Goal: Task Accomplishment & Management: Manage account settings

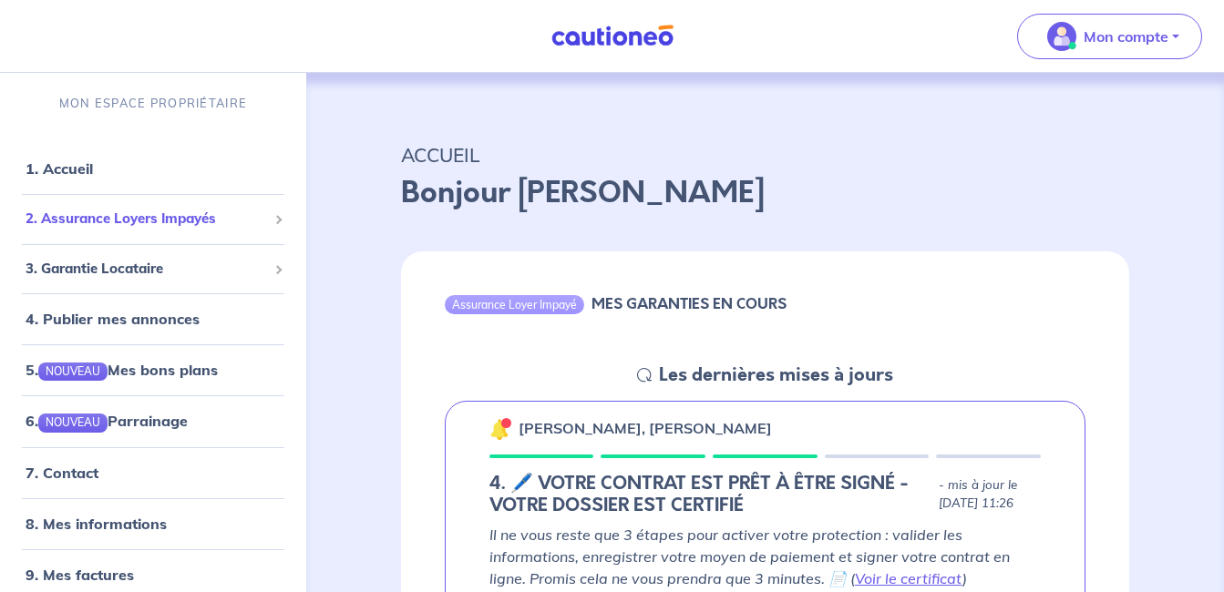
click at [118, 211] on span "2. Assurance Loyers Impayés" at bounding box center [146, 219] width 241 height 21
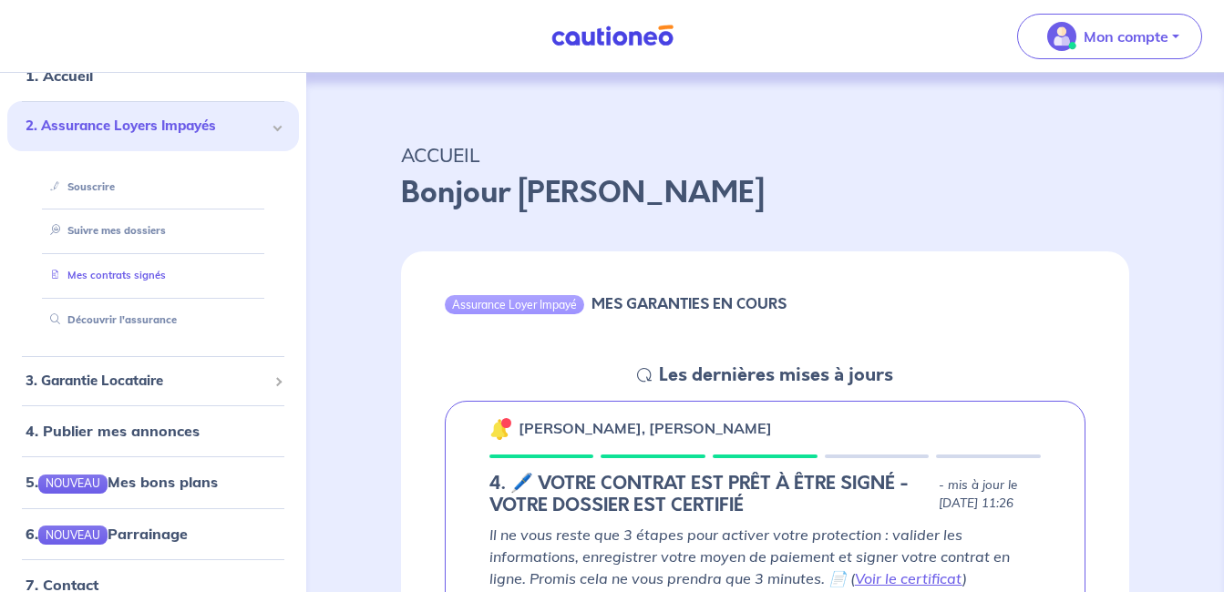
scroll to position [182, 0]
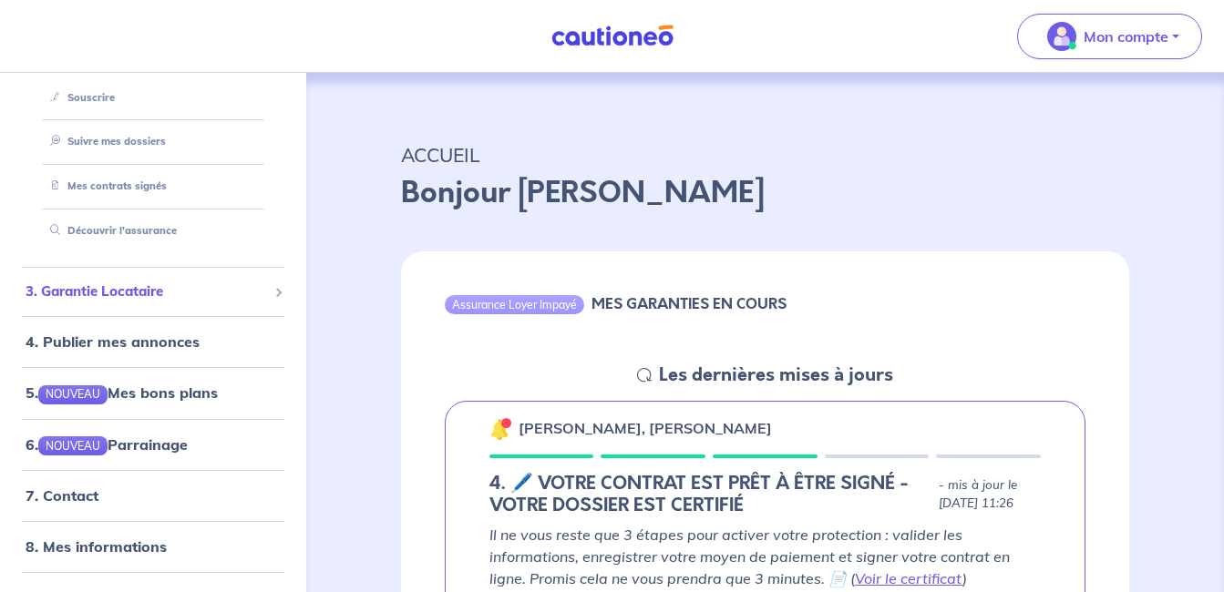
click at [108, 290] on span "3. Garantie Locataire" at bounding box center [146, 292] width 241 height 21
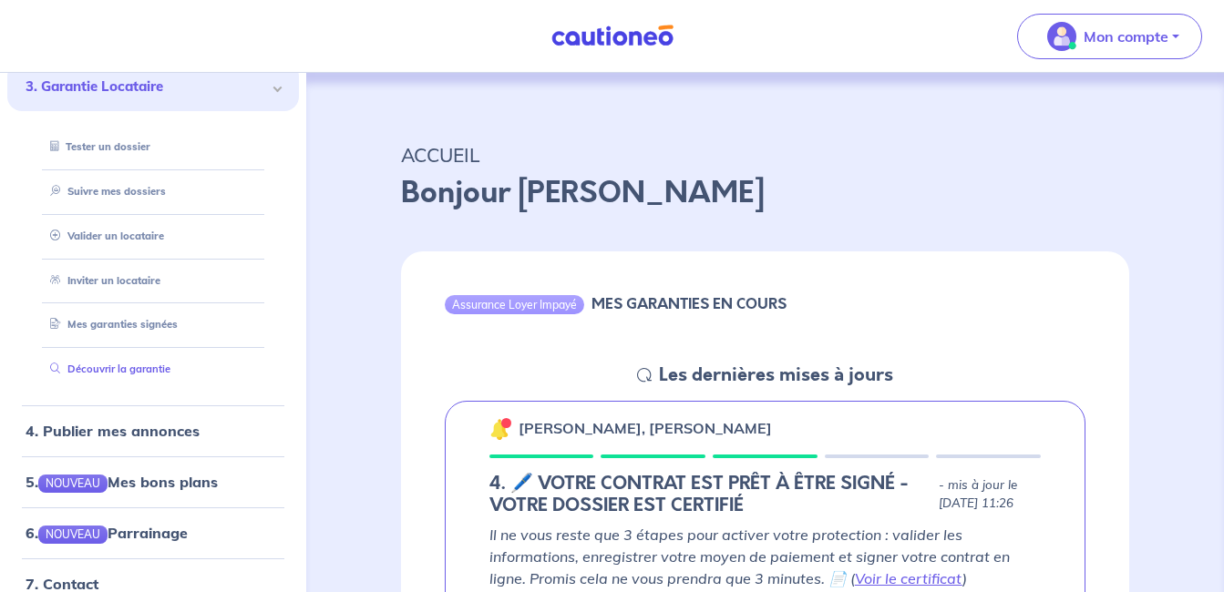
click at [139, 365] on link "Découvrir la garantie" at bounding box center [107, 369] width 128 height 13
click at [107, 190] on link "Suivre mes dossiers" at bounding box center [103, 191] width 121 height 13
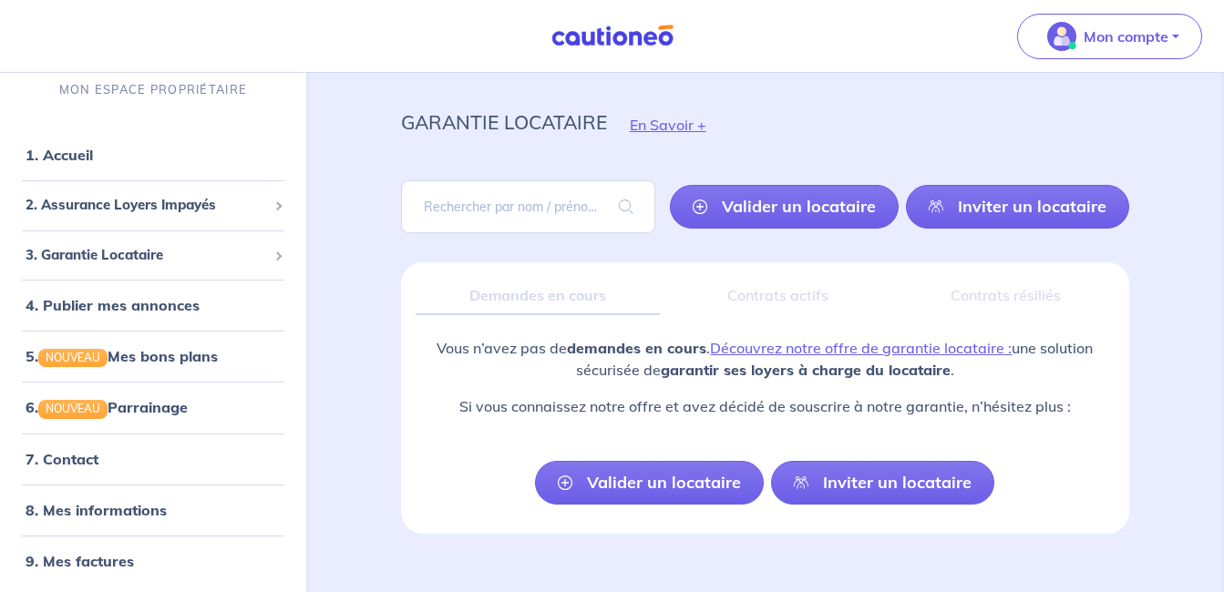
scroll to position [62, 0]
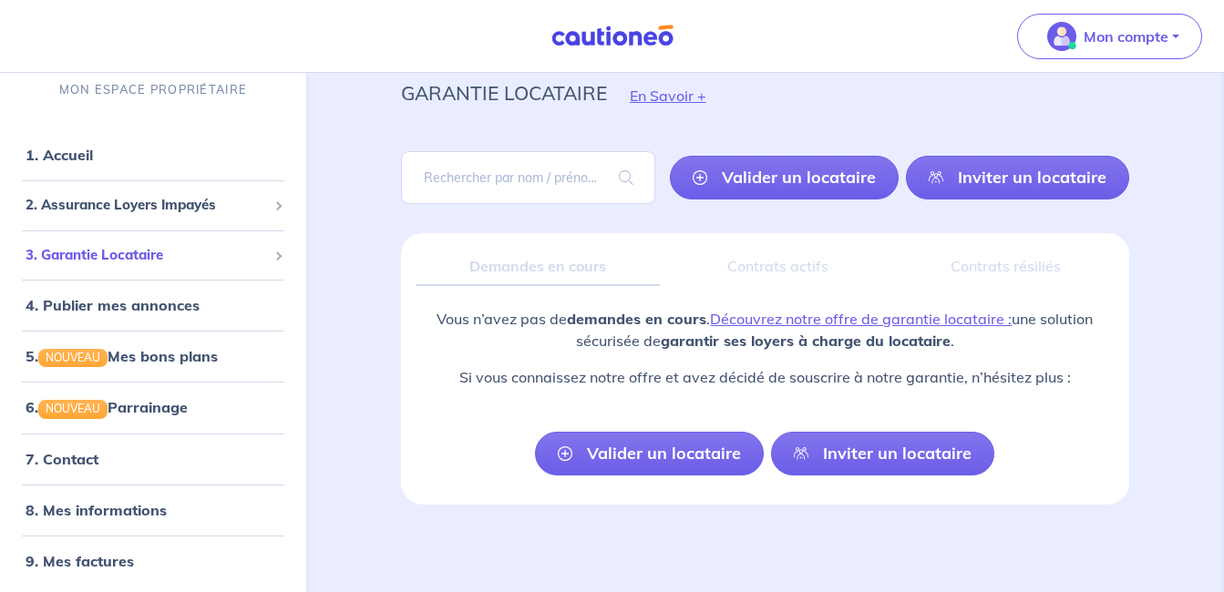
click at [149, 251] on span "3. Garantie Locataire" at bounding box center [146, 255] width 241 height 21
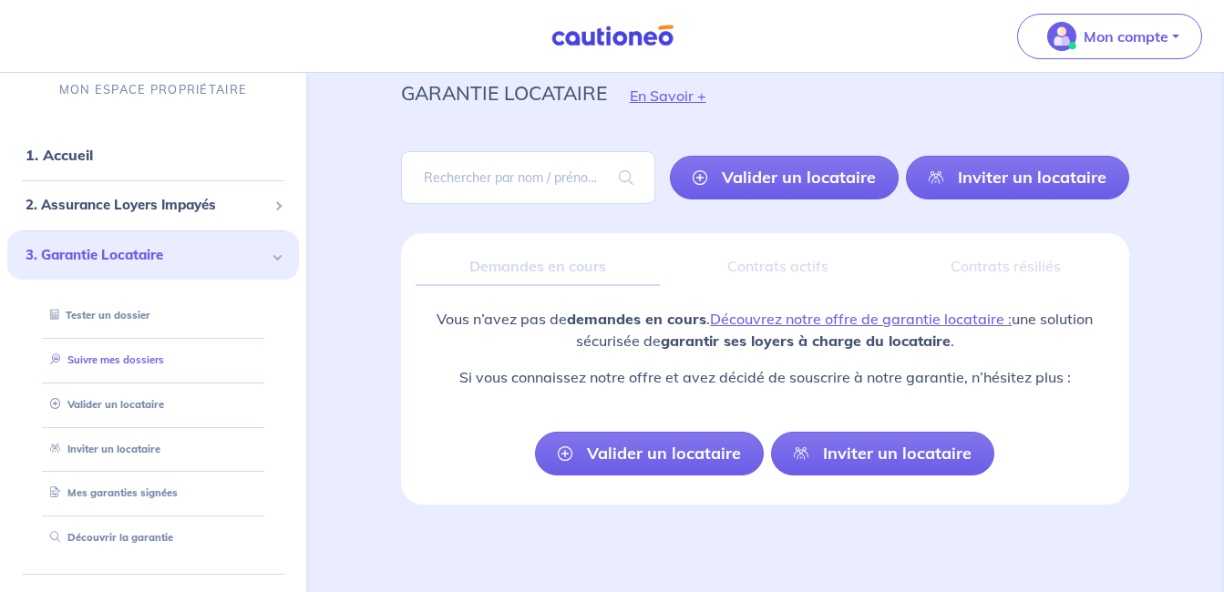
click at [130, 354] on link "Suivre mes dossiers" at bounding box center [103, 360] width 121 height 13
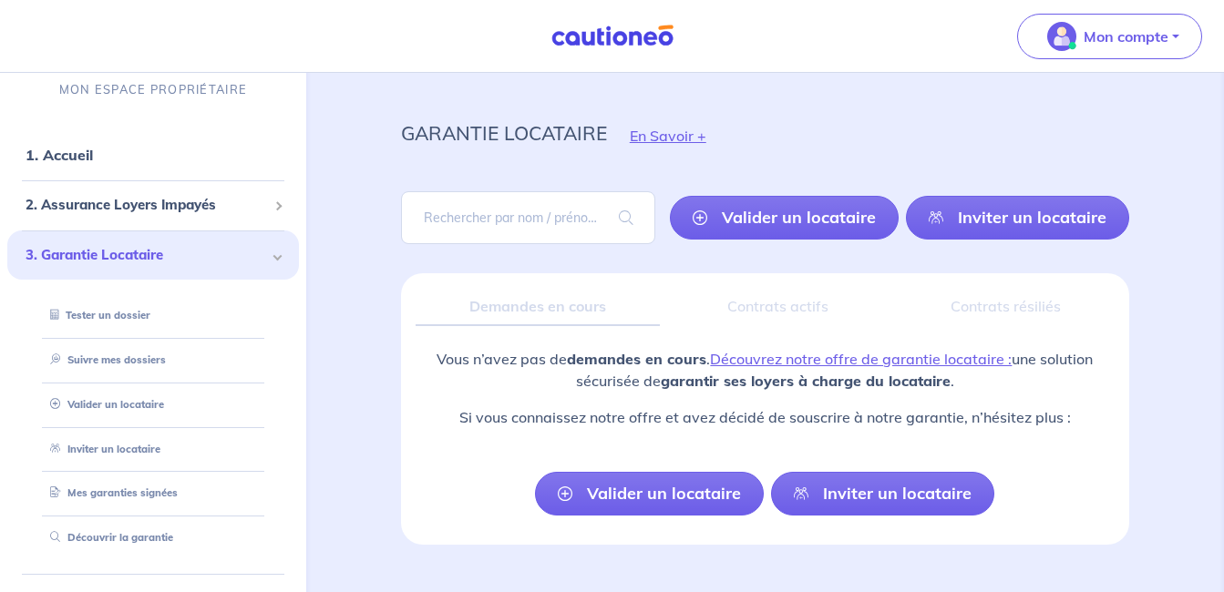
scroll to position [0, 0]
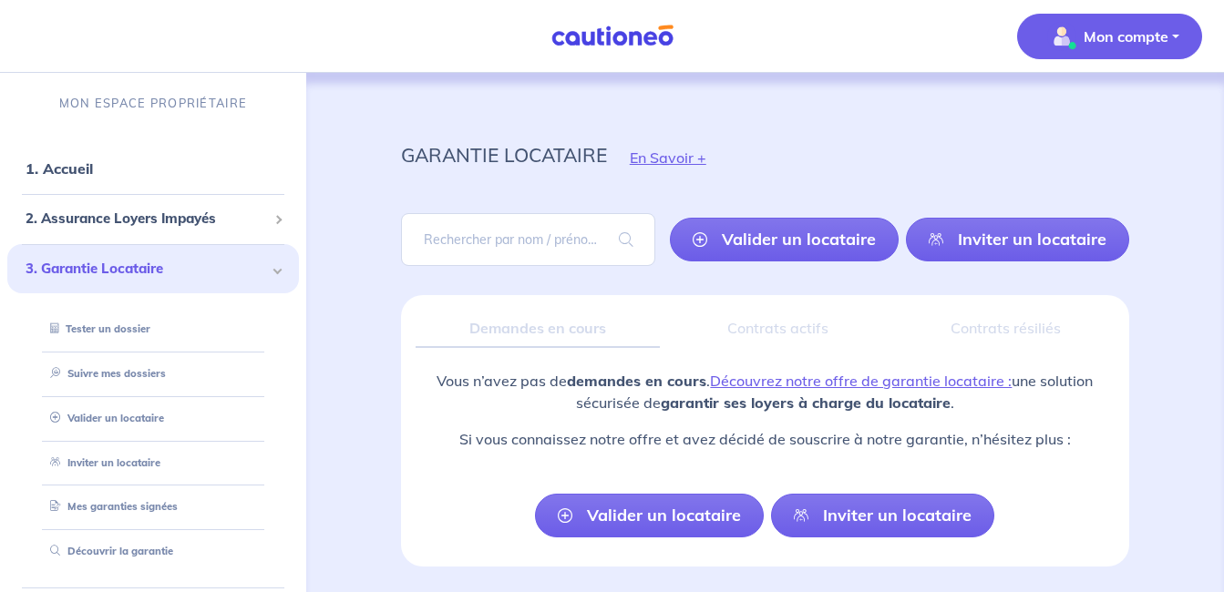
click at [1088, 39] on p "Mon compte" at bounding box center [1125, 37] width 85 height 22
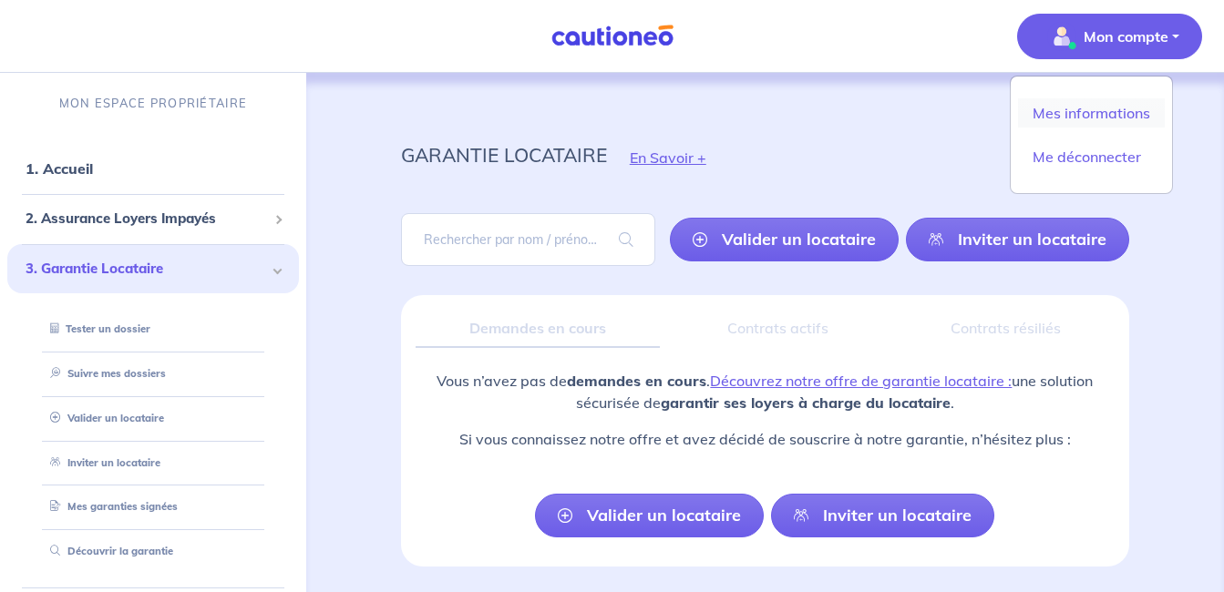
click at [1065, 115] on link "Mes informations" at bounding box center [1091, 112] width 147 height 29
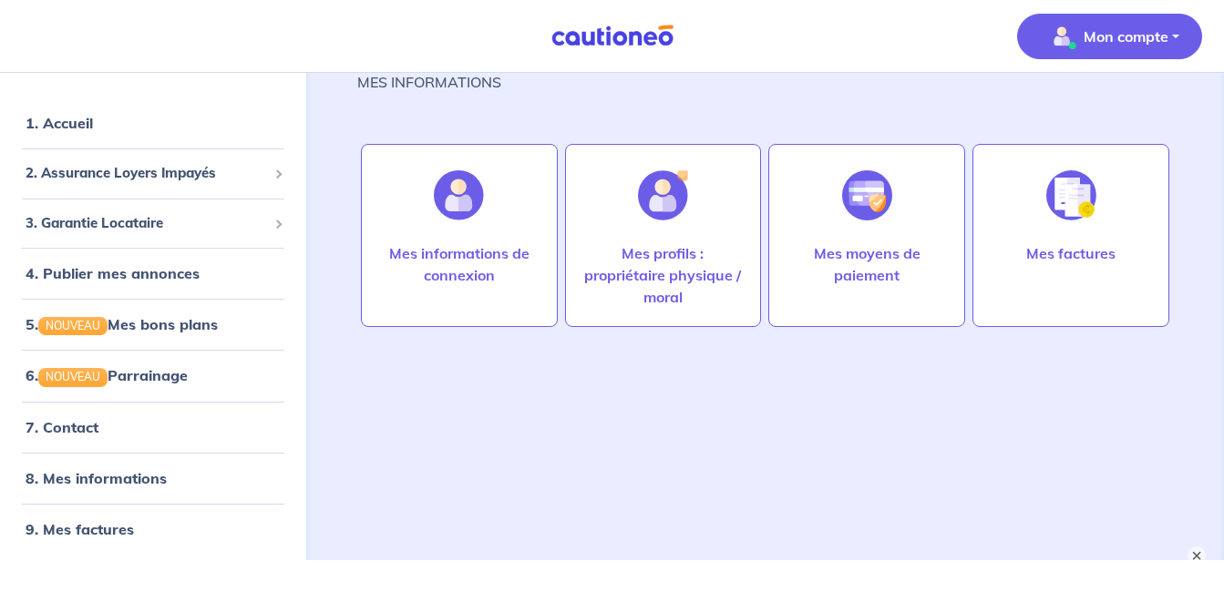
scroll to position [87, 0]
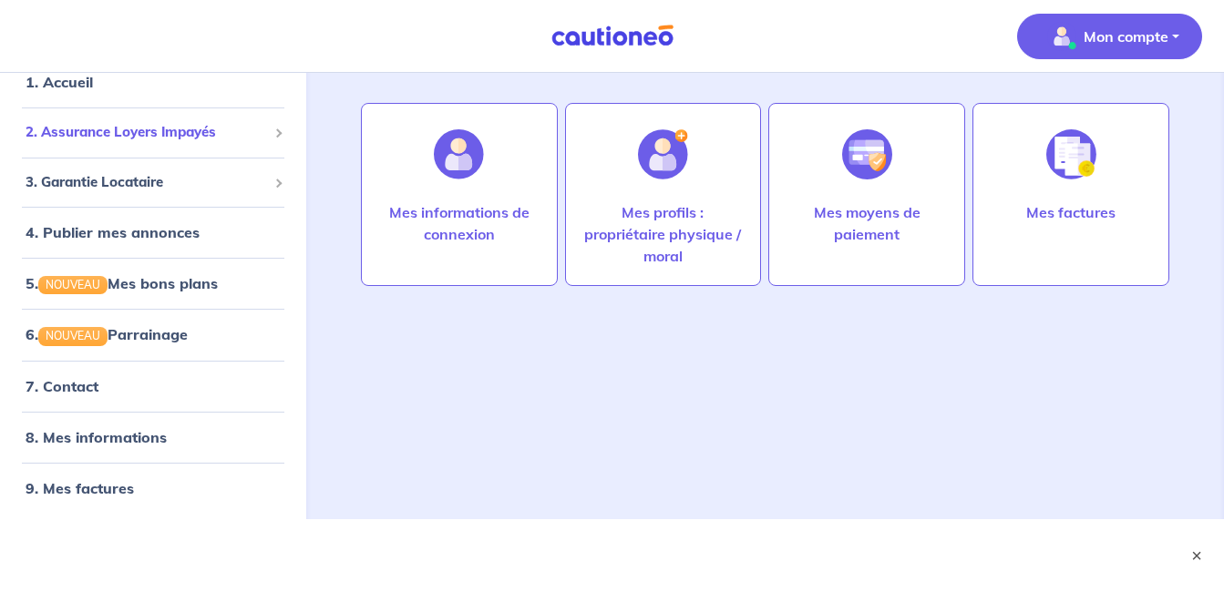
click at [110, 134] on span "2. Assurance Loyers Impayés" at bounding box center [146, 132] width 241 height 21
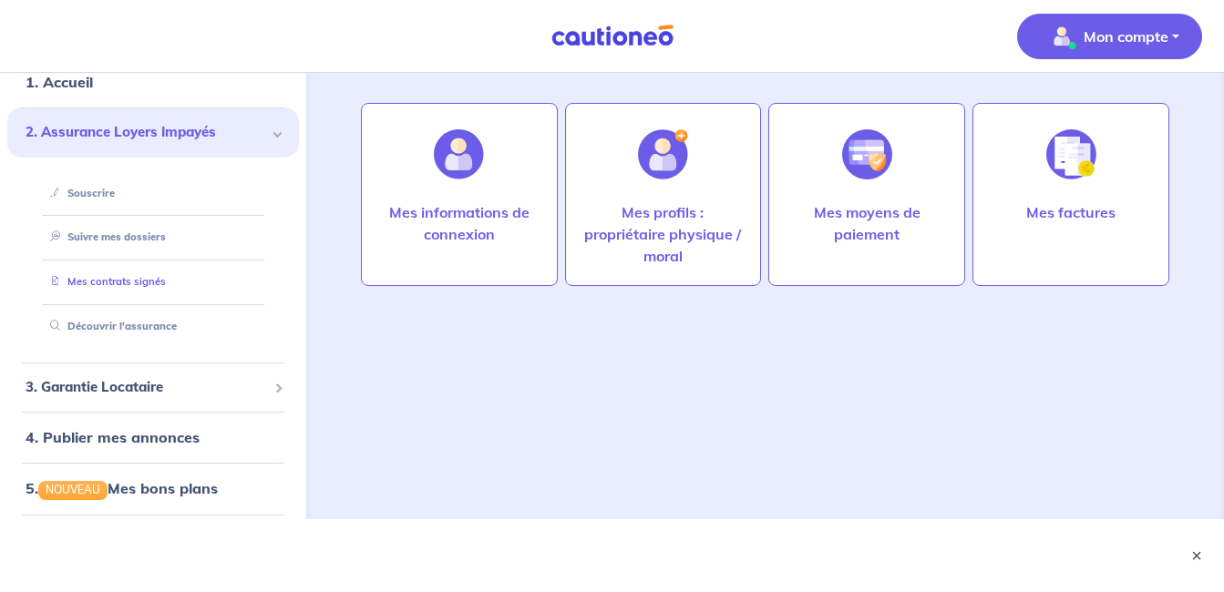
click at [127, 281] on link "Mes contrats signés" at bounding box center [104, 281] width 123 height 13
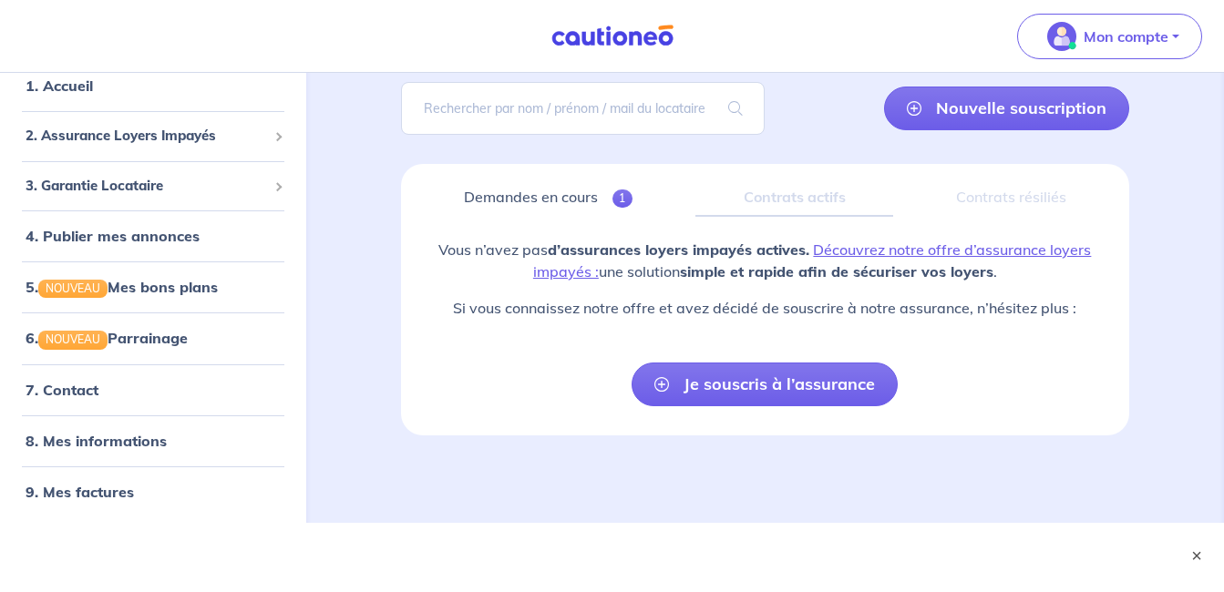
scroll to position [135, 0]
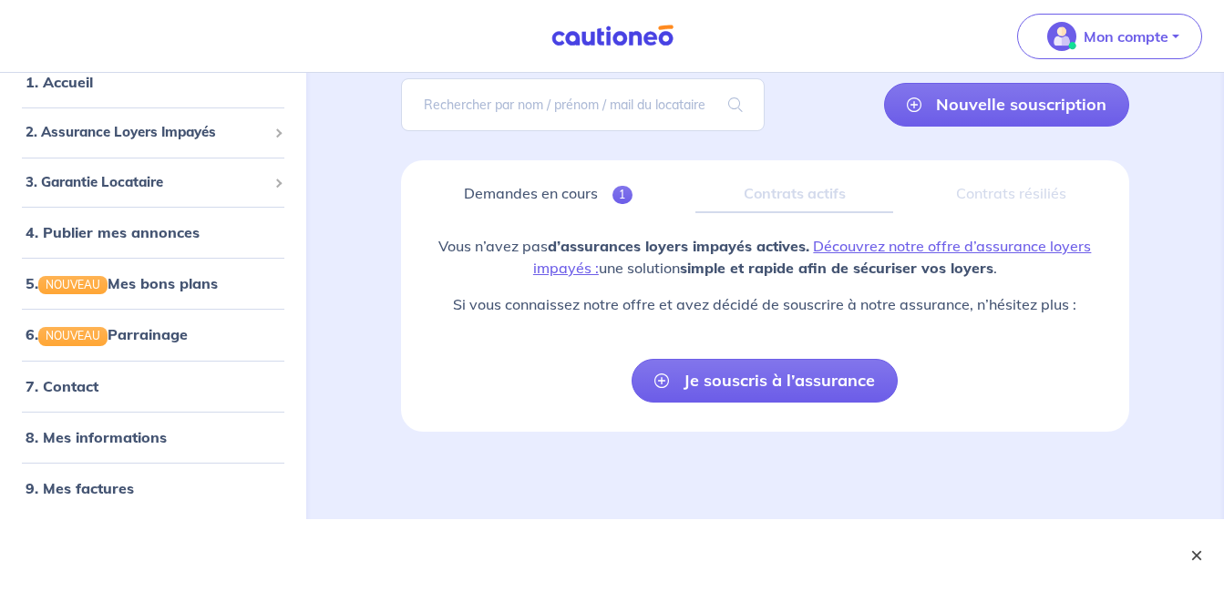
click at [1191, 554] on button "×" at bounding box center [1196, 556] width 22 height 22
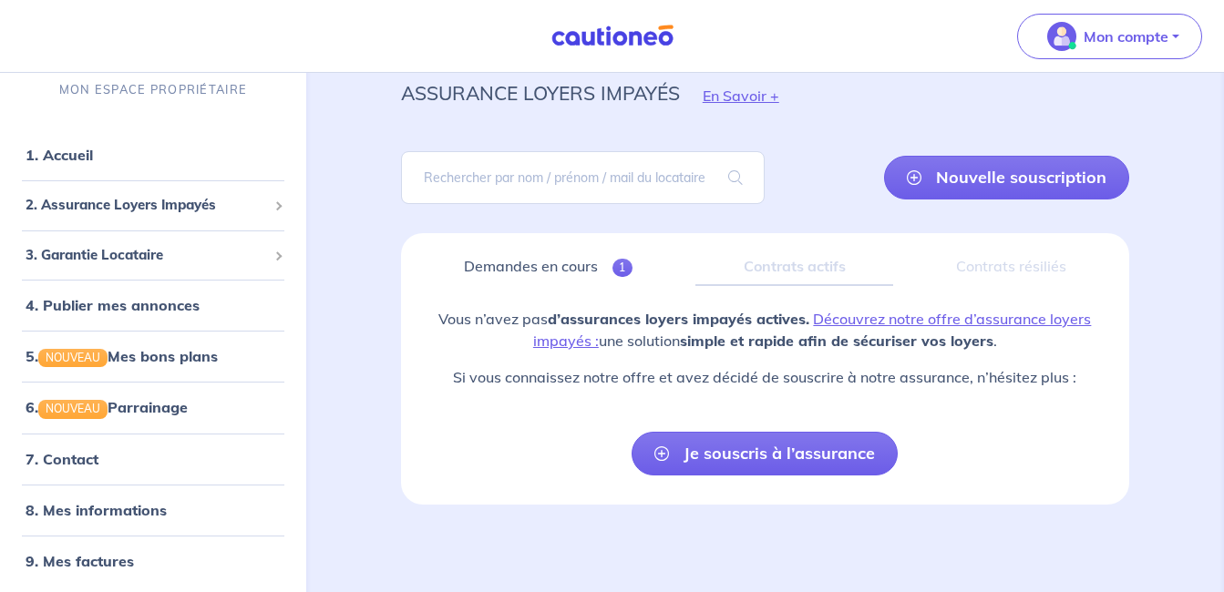
scroll to position [62, 0]
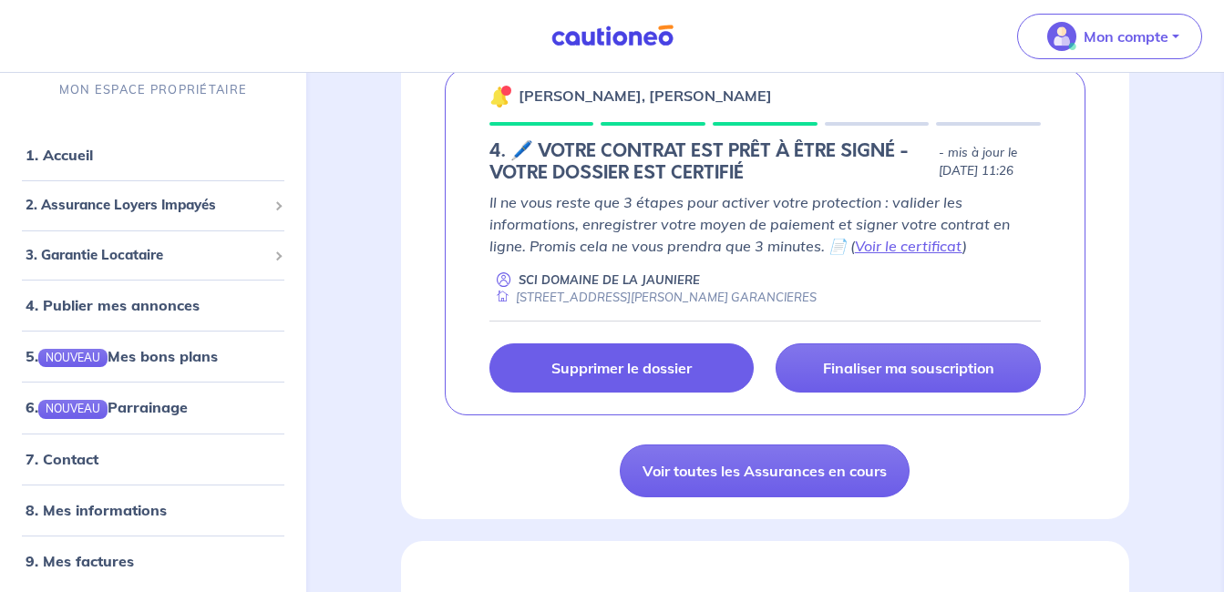
scroll to position [364, 0]
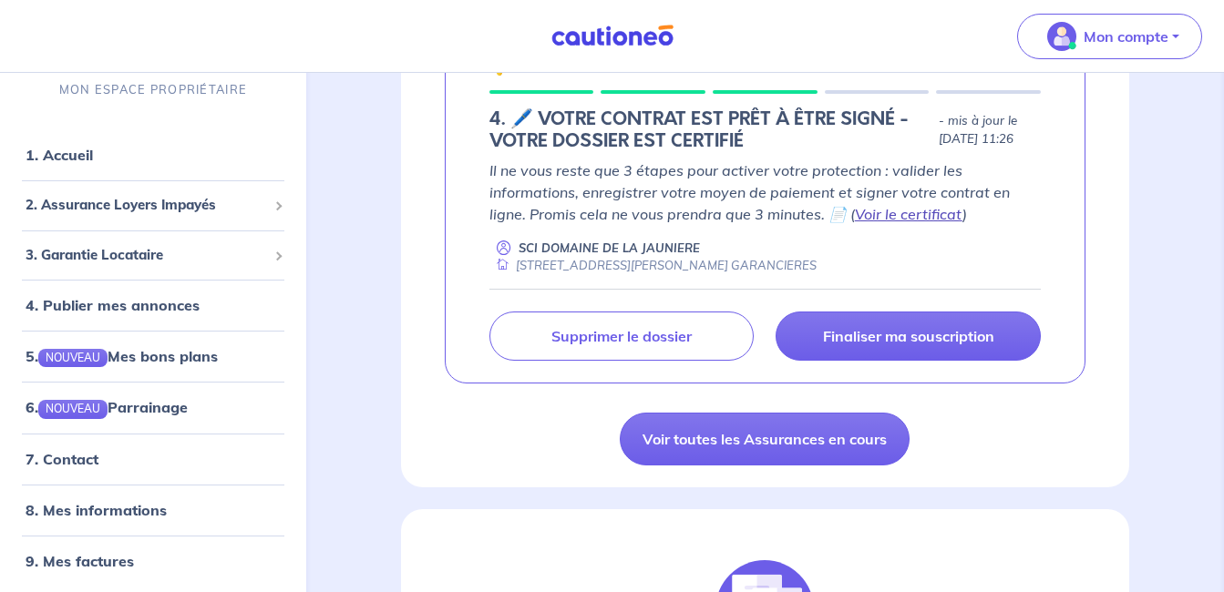
click at [879, 215] on link "Voir le certificat" at bounding box center [909, 214] width 108 height 18
